Goal: Check status: Check status

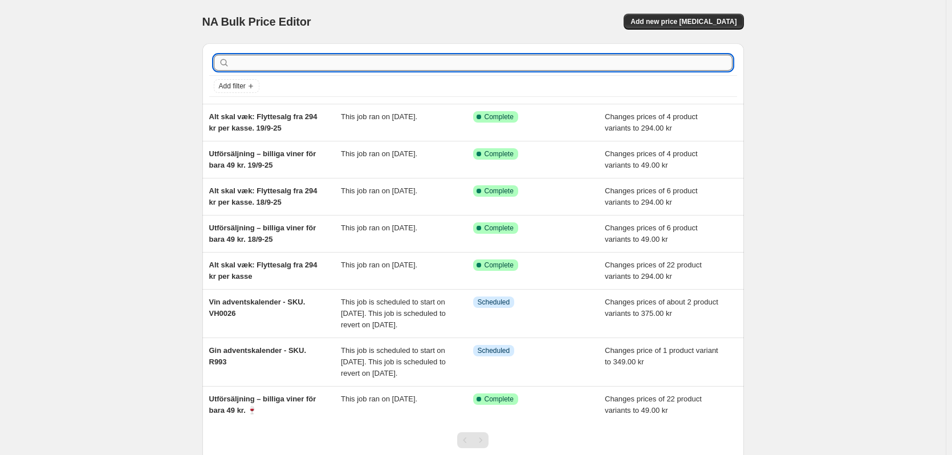
click at [305, 62] on input "text" at bounding box center [482, 63] width 500 height 16
type input "r99"
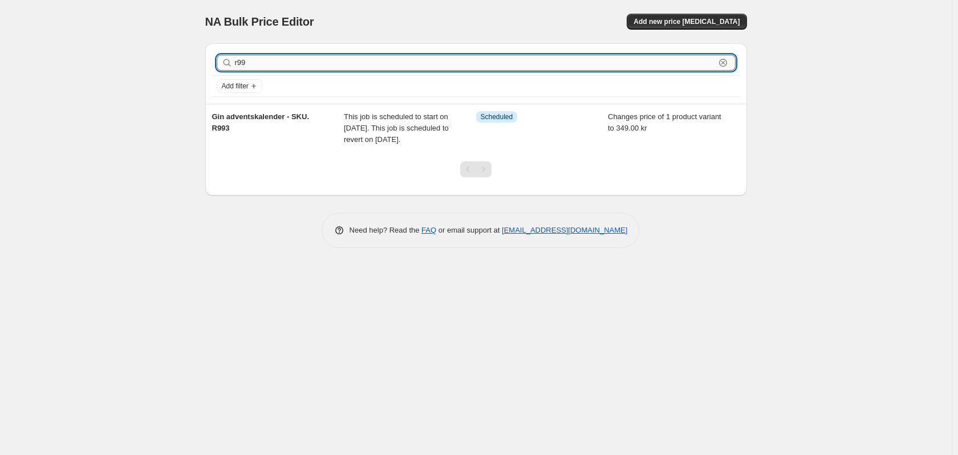
click at [285, 64] on input "r99" at bounding box center [475, 63] width 480 height 16
type input "r993"
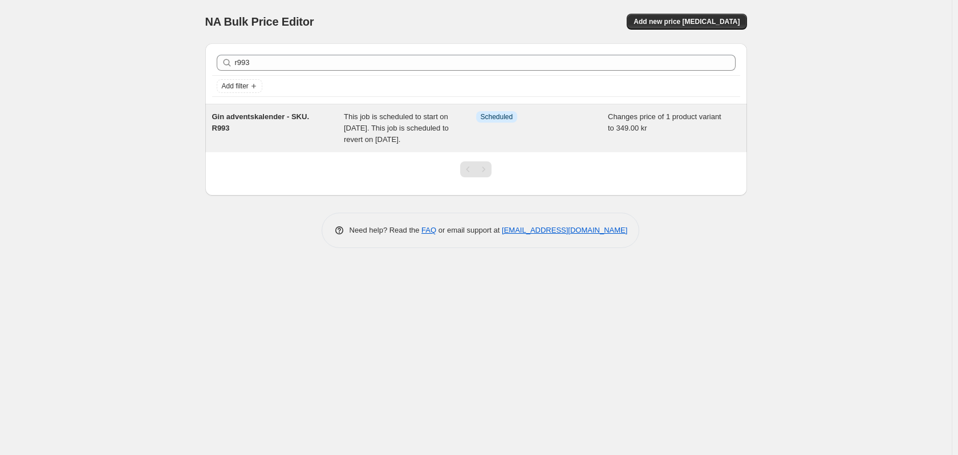
click at [369, 117] on span "This job is scheduled to start on [DATE]. This job is scheduled to revert on [D…" at bounding box center [396, 127] width 105 height 31
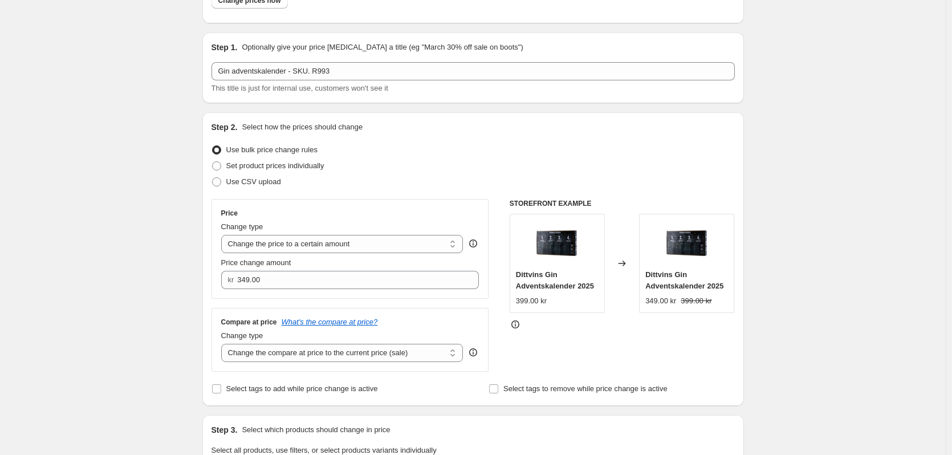
scroll to position [285, 0]
